Goal: Task Accomplishment & Management: Manage account settings

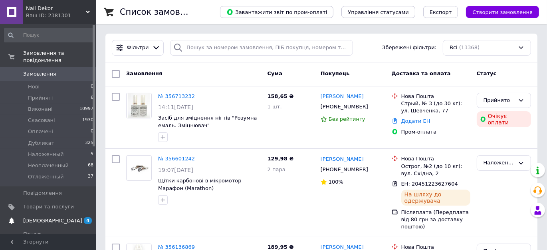
click at [34, 217] on span "[DEMOGRAPHIC_DATA]" at bounding box center [52, 220] width 59 height 7
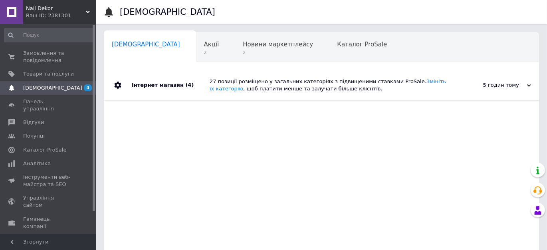
drag, startPoint x: 41, startPoint y: 53, endPoint x: 42, endPoint y: 42, distance: 11.6
click at [40, 53] on span "Замовлення та повідомлення" at bounding box center [48, 57] width 51 height 14
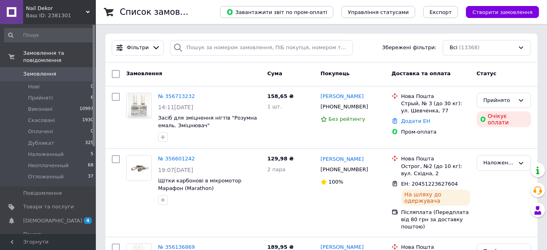
click at [238, 81] on div "Замовлення Cума Покупець Доставка та оплата Статус" at bounding box center [321, 74] width 432 height 24
